Goal: Check status

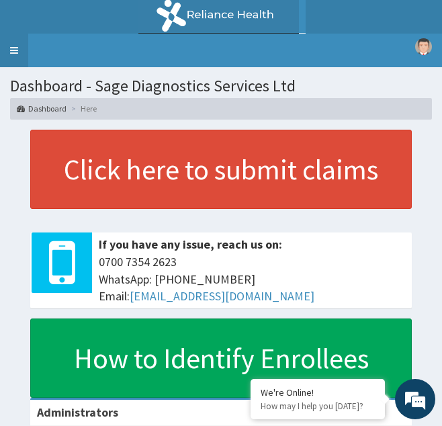
click at [12, 48] on link "Toggle navigation" at bounding box center [14, 51] width 28 height 34
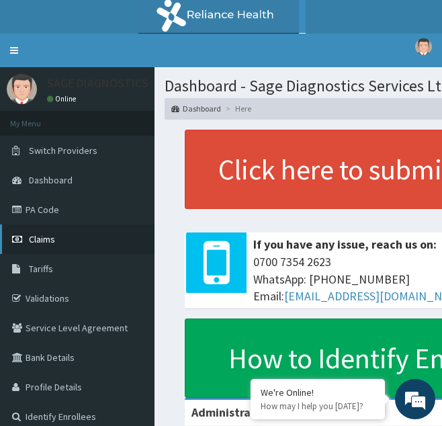
click at [46, 238] on span "Claims" at bounding box center [42, 239] width 26 height 12
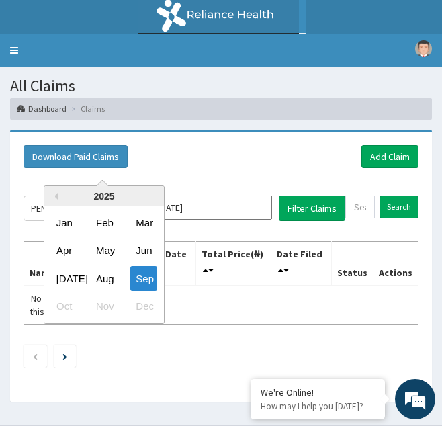
click at [258, 211] on input "[DATE]" at bounding box center [211, 207] width 121 height 24
click at [149, 250] on div "Jun" at bounding box center [143, 250] width 27 height 25
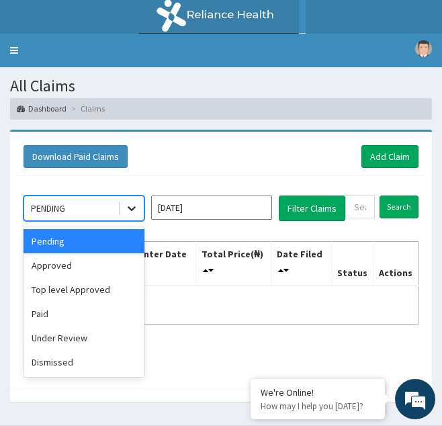
click at [137, 209] on icon at bounding box center [131, 207] width 13 height 13
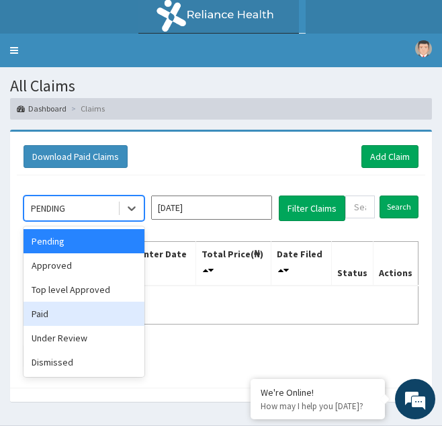
click at [58, 315] on div "Paid" at bounding box center [83, 313] width 121 height 24
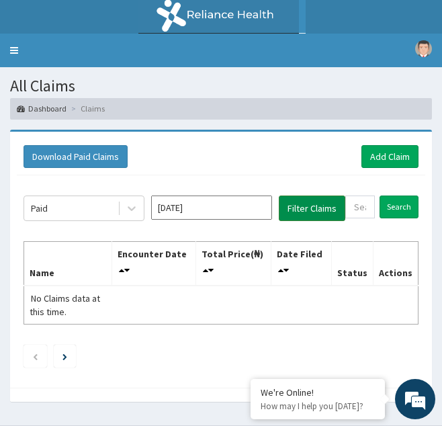
click at [322, 205] on button "Filter Claims" at bounding box center [312, 208] width 66 height 26
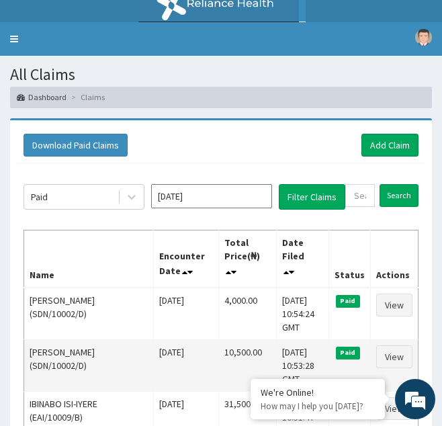
scroll to position [9, 0]
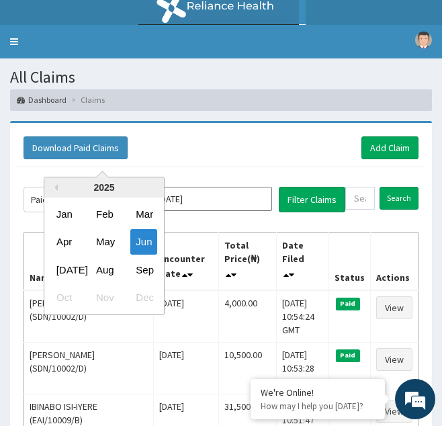
click at [219, 192] on input "[DATE]" at bounding box center [211, 199] width 121 height 24
click at [58, 271] on div "[DATE]" at bounding box center [64, 268] width 27 height 25
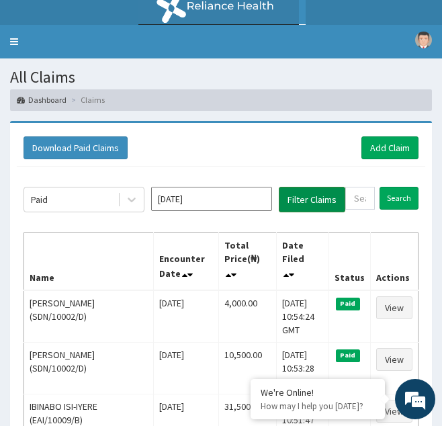
click at [310, 200] on button "Filter Claims" at bounding box center [312, 200] width 66 height 26
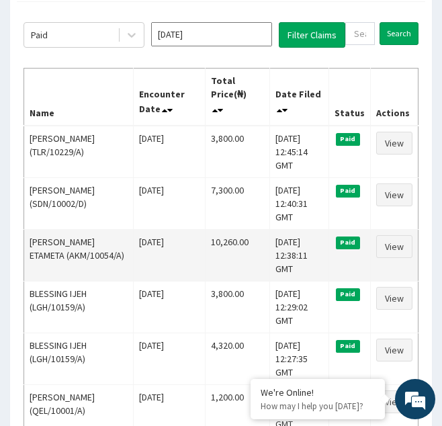
scroll to position [173, 0]
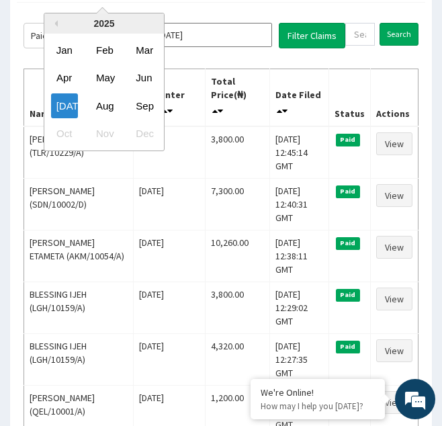
click at [248, 35] on input "[DATE]" at bounding box center [211, 35] width 121 height 24
click at [107, 104] on div "Aug" at bounding box center [104, 105] width 27 height 25
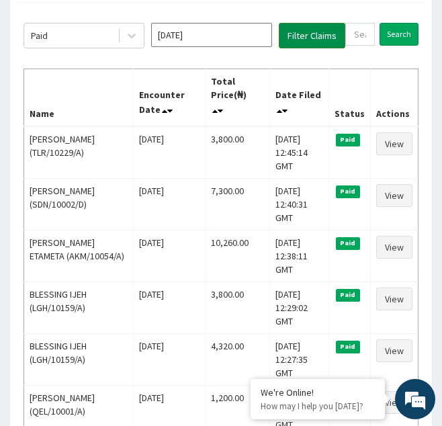
click at [315, 32] on button "Filter Claims" at bounding box center [312, 36] width 66 height 26
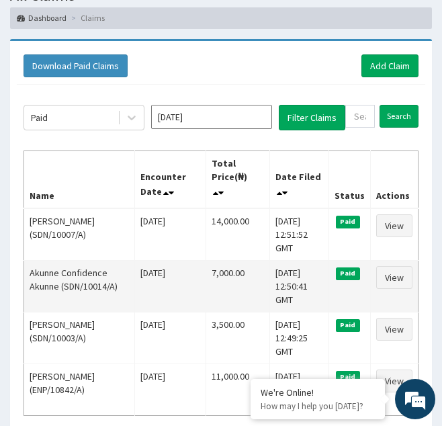
scroll to position [89, 0]
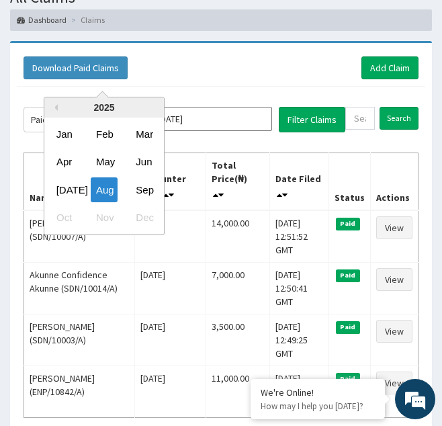
click at [243, 113] on input "[DATE]" at bounding box center [211, 119] width 121 height 24
click at [141, 159] on div "Jun" at bounding box center [143, 161] width 27 height 25
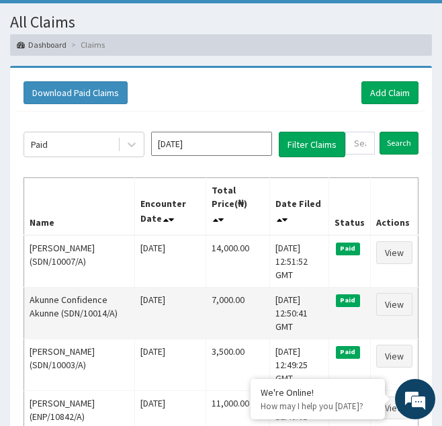
scroll to position [62, 0]
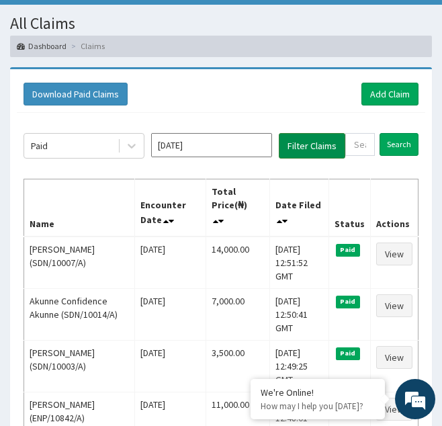
click at [306, 148] on button "Filter Claims" at bounding box center [312, 146] width 66 height 26
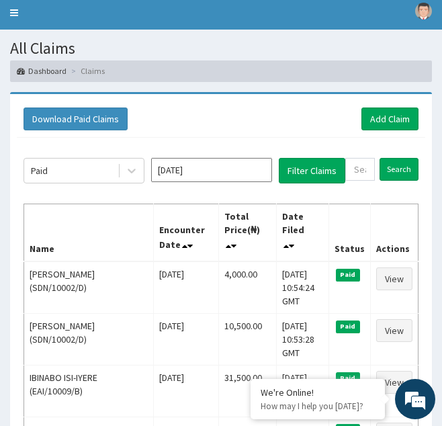
scroll to position [37, 0]
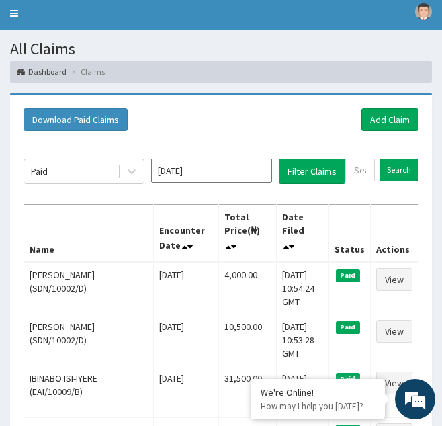
click at [259, 168] on input "[DATE]" at bounding box center [211, 170] width 121 height 24
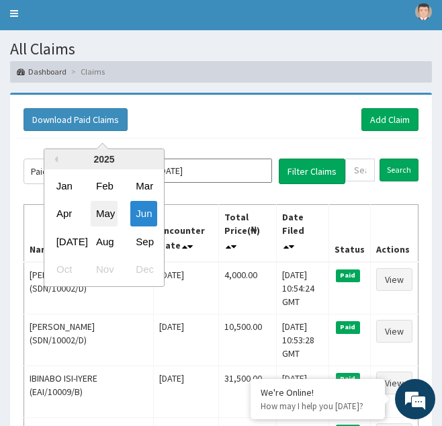
click at [101, 210] on div "May" at bounding box center [104, 213] width 27 height 25
type input "[DATE]"
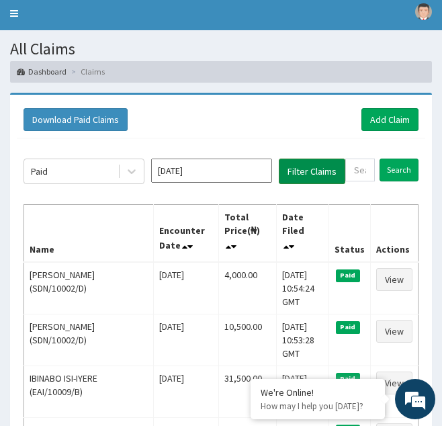
click at [308, 170] on button "Filter Claims" at bounding box center [312, 171] width 66 height 26
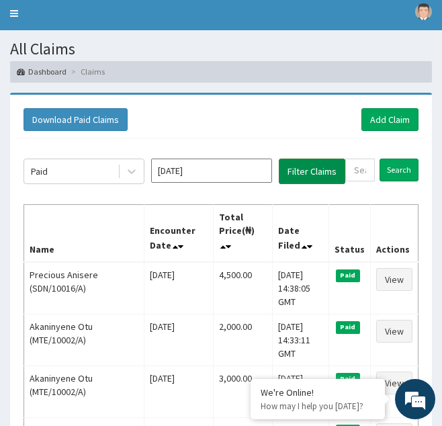
click at [319, 170] on button "Filter Claims" at bounding box center [312, 171] width 66 height 26
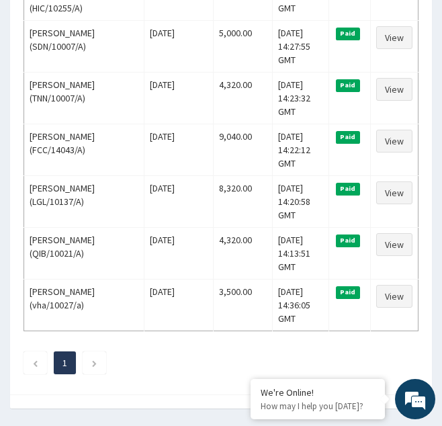
scroll to position [487, 0]
